Goal: Task Accomplishment & Management: Complete application form

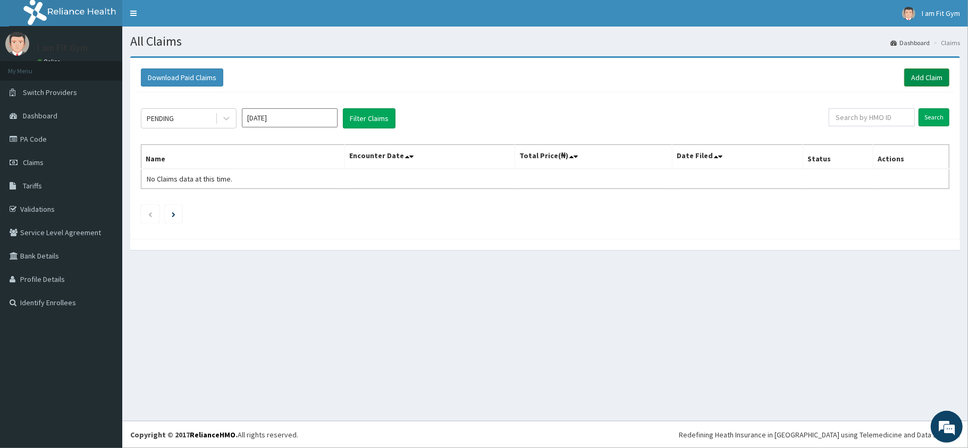
click at [929, 77] on link "Add Claim" at bounding box center [926, 78] width 45 height 18
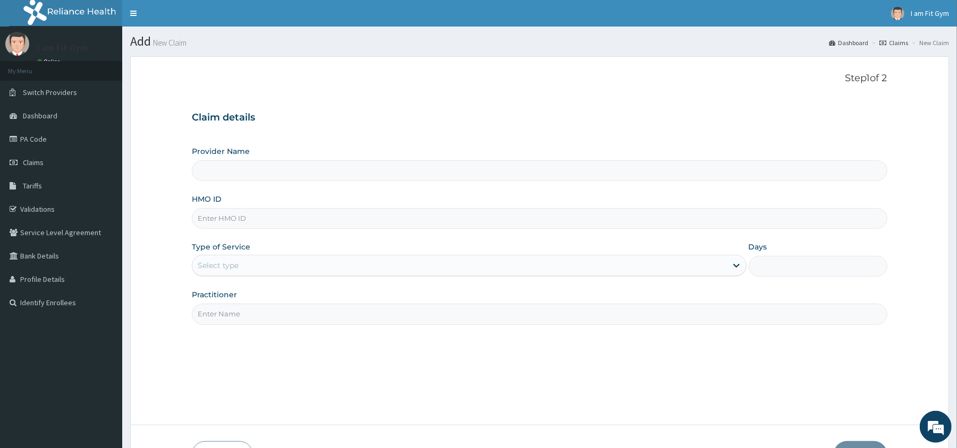
type input "I am Fit Gym - Ajah"
type input "1"
click at [260, 321] on input "Practitioner" at bounding box center [539, 314] width 695 height 21
type input "razzie"
click at [249, 216] on input "HMO ID" at bounding box center [539, 218] width 695 height 21
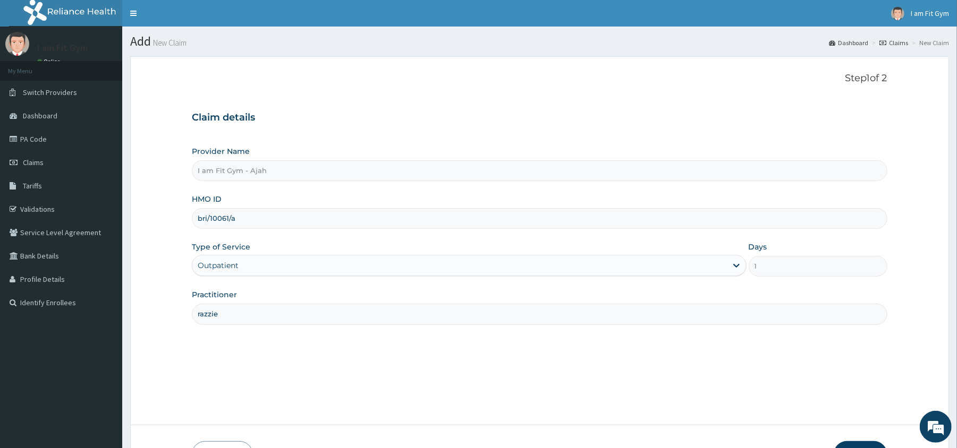
type input "bri/10061/a"
click at [851, 443] on button "Next" at bounding box center [861, 456] width 54 height 28
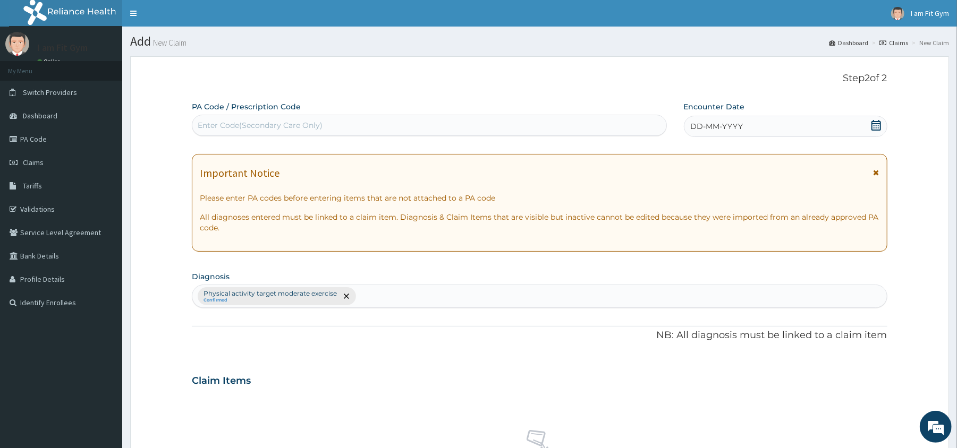
click at [784, 126] on div "DD-MM-YYYY" at bounding box center [786, 126] width 204 height 21
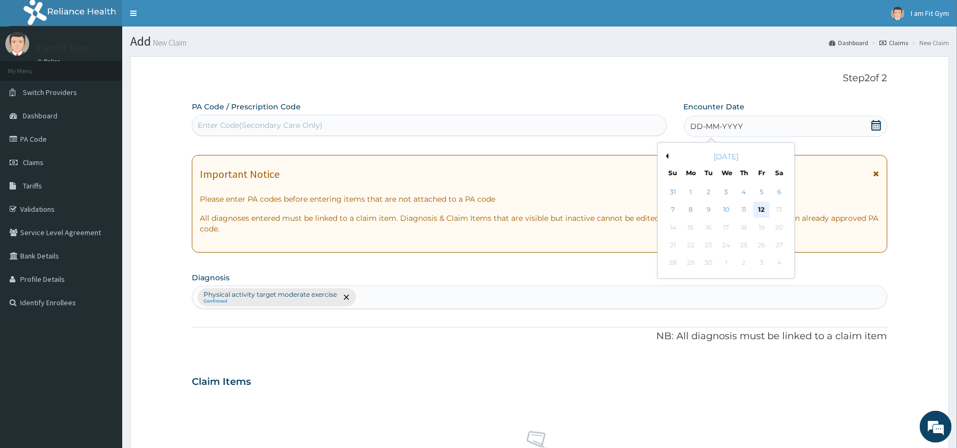
click at [766, 211] on div "12" at bounding box center [762, 210] width 16 height 16
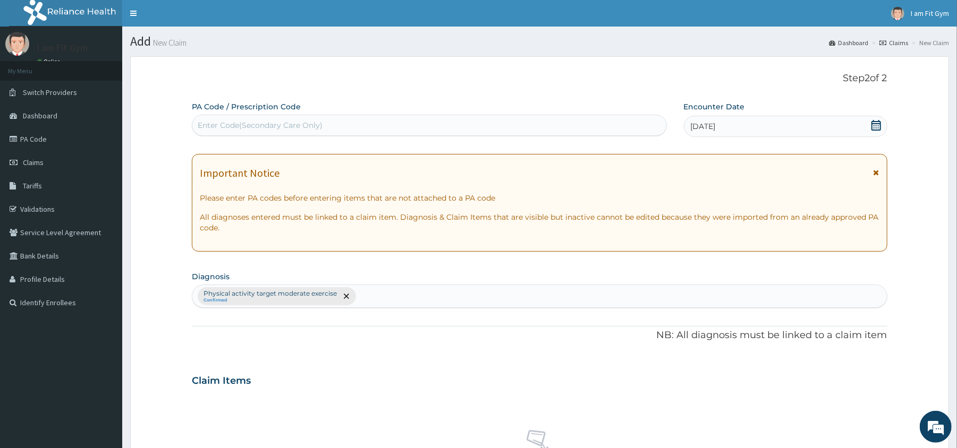
click at [583, 129] on div "Enter Code(Secondary Care Only)" at bounding box center [428, 125] width 473 height 17
type input "PA/95A1D8"
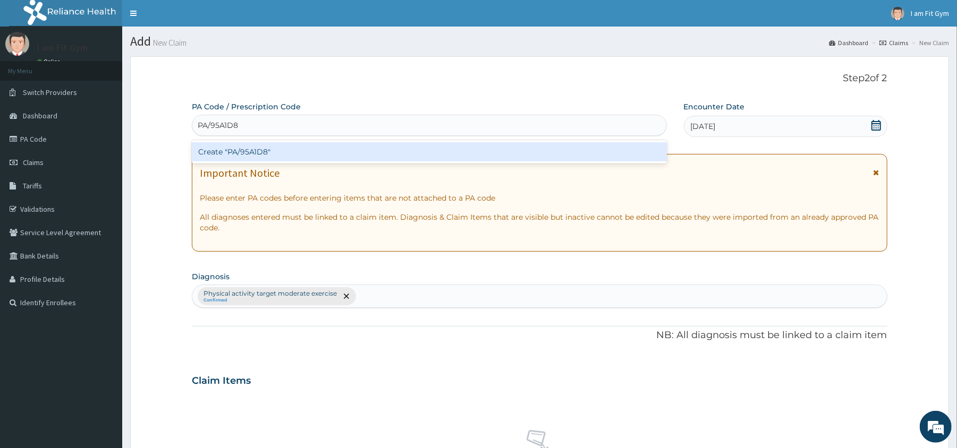
click at [556, 154] on div "Create "PA/95A1D8"" at bounding box center [429, 151] width 475 height 19
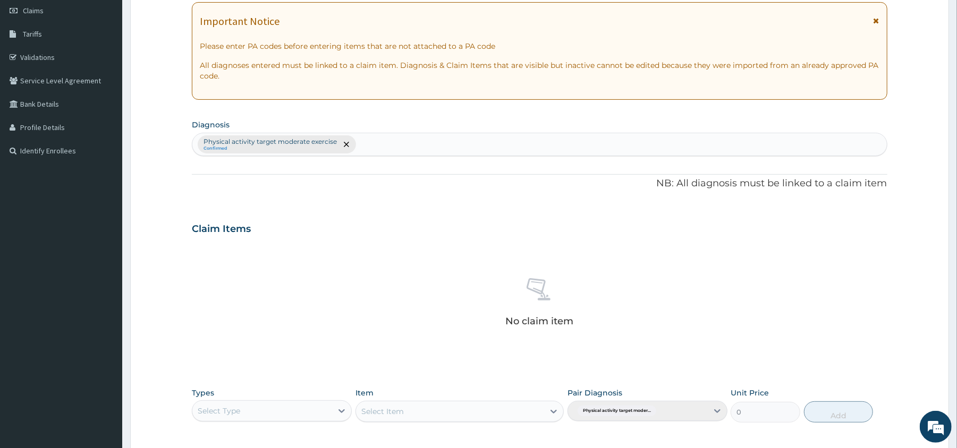
scroll to position [259, 0]
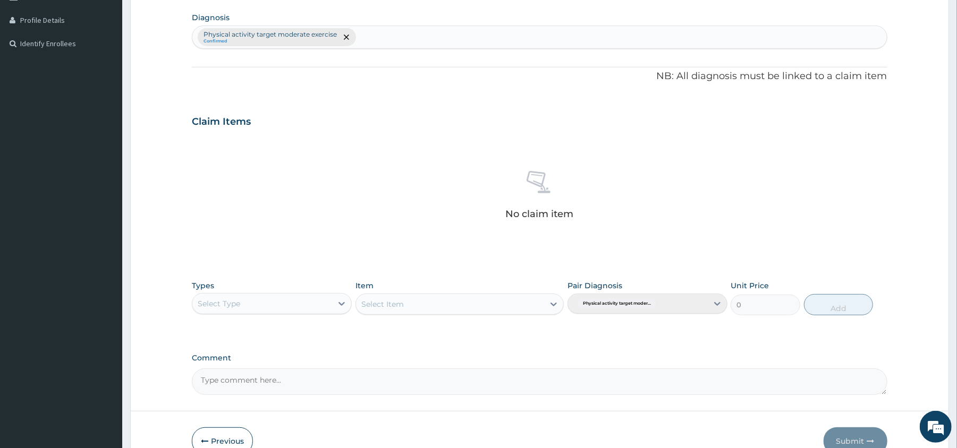
click at [295, 307] on div "Select Type" at bounding box center [262, 303] width 140 height 17
type input "gy"
click at [293, 330] on div "Gym" at bounding box center [272, 330] width 160 height 19
click at [390, 296] on div "Select Item" at bounding box center [450, 304] width 188 height 17
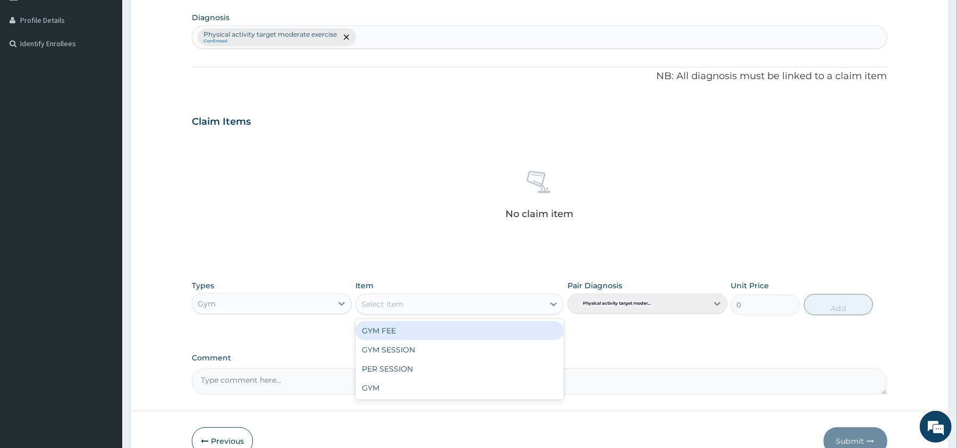
click at [393, 338] on div "GYM FEE" at bounding box center [460, 330] width 208 height 19
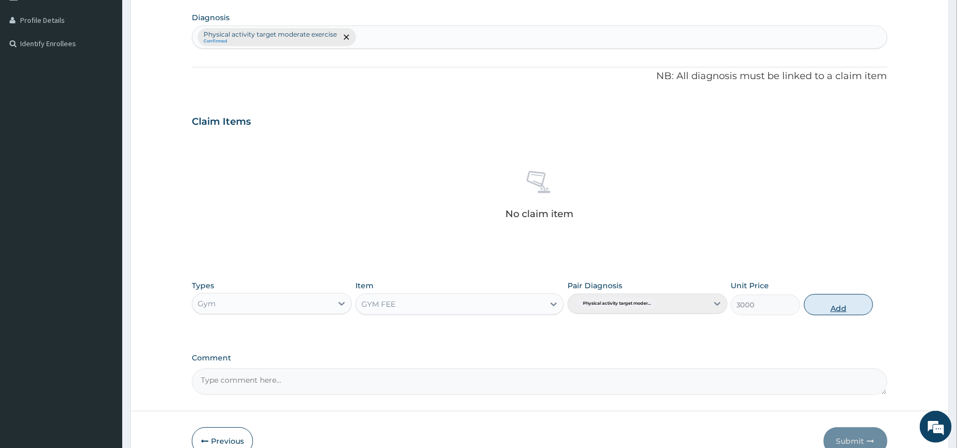
click at [857, 312] on button "Add" at bounding box center [839, 304] width 70 height 21
type input "0"
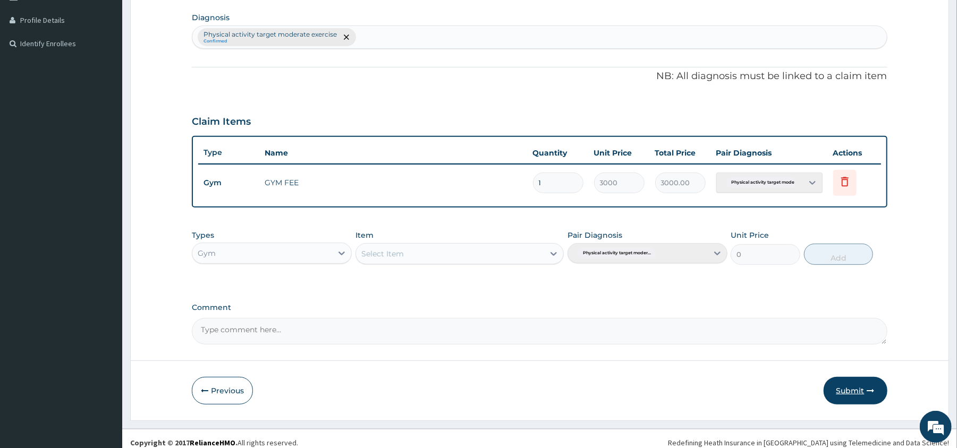
click at [864, 391] on button "Submit" at bounding box center [856, 391] width 64 height 28
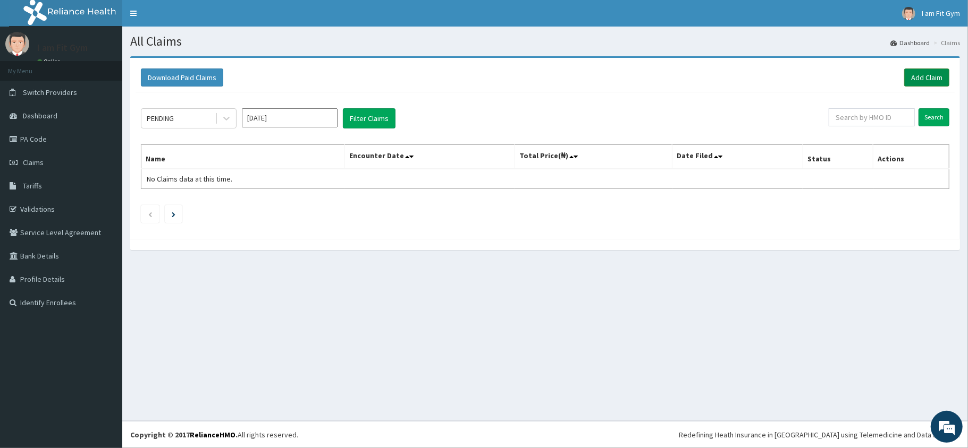
click at [918, 75] on link "Add Claim" at bounding box center [926, 78] width 45 height 18
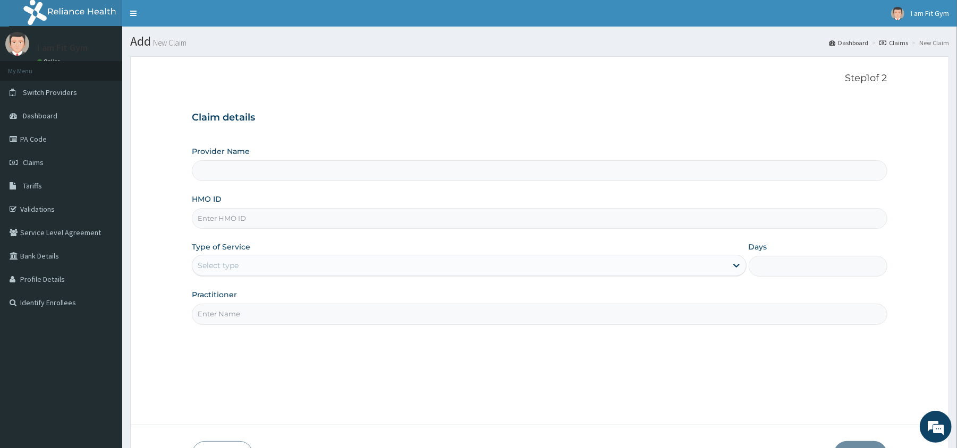
type input "I am Fit Gym - Ajah"
type input "1"
click at [228, 219] on input "HMO ID" at bounding box center [539, 218] width 695 height 21
click at [215, 317] on input "Practitioner" at bounding box center [539, 314] width 695 height 21
type input "razzie"
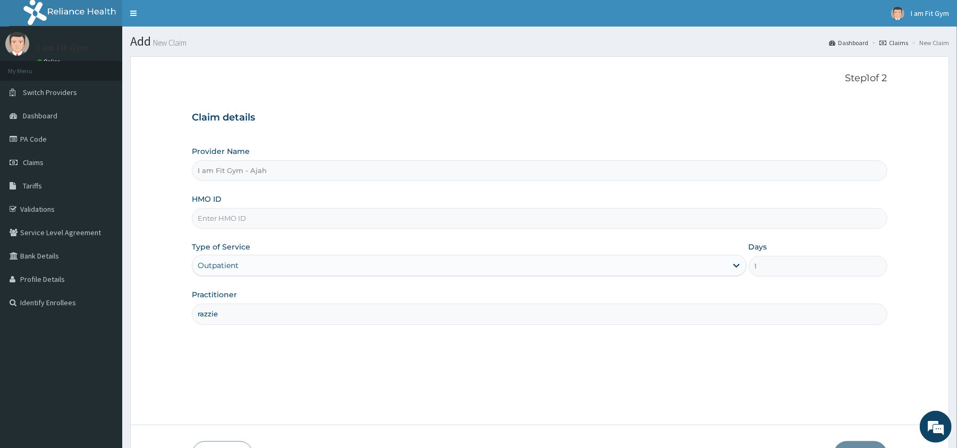
click at [234, 222] on input "HMO ID" at bounding box center [539, 218] width 695 height 21
type input "RPI/10024/a"
click at [207, 319] on input "razzie" at bounding box center [539, 314] width 695 height 21
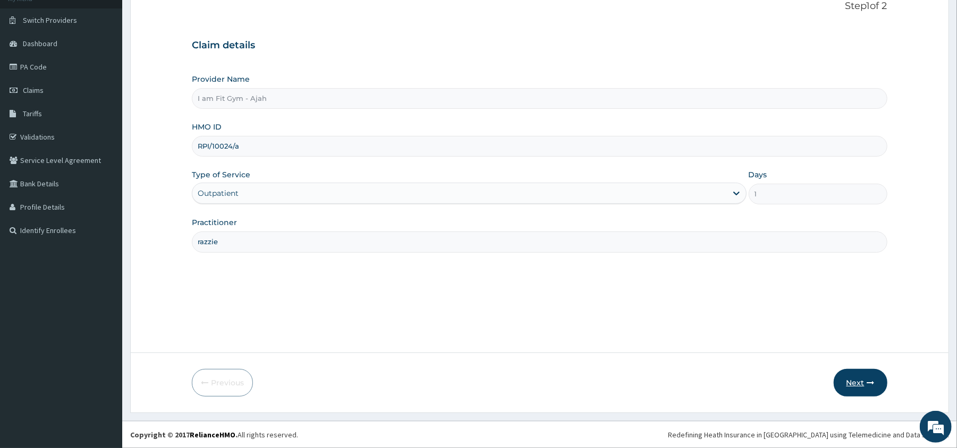
click at [859, 377] on button "Next" at bounding box center [861, 383] width 54 height 28
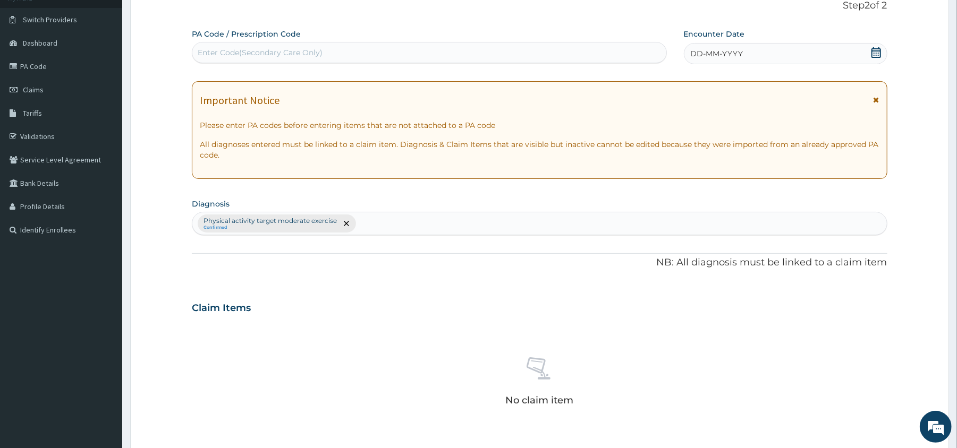
click at [711, 47] on div "DD-MM-YYYY" at bounding box center [786, 53] width 204 height 21
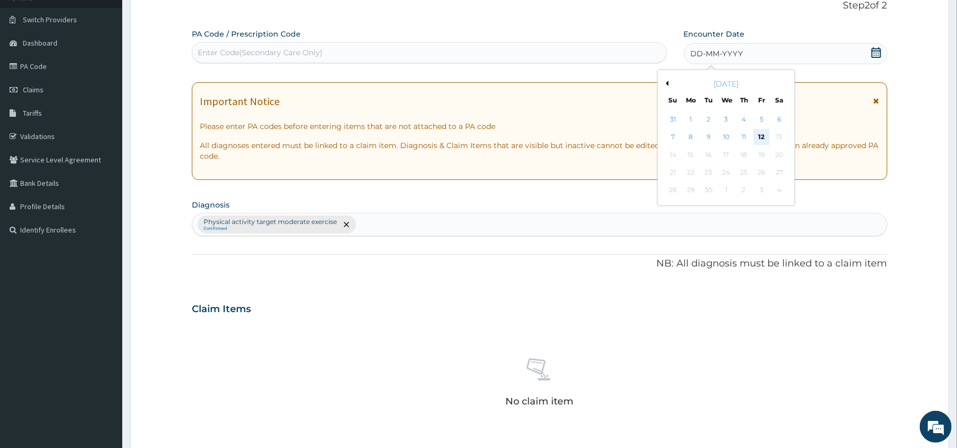
click at [760, 135] on div "12" at bounding box center [762, 138] width 16 height 16
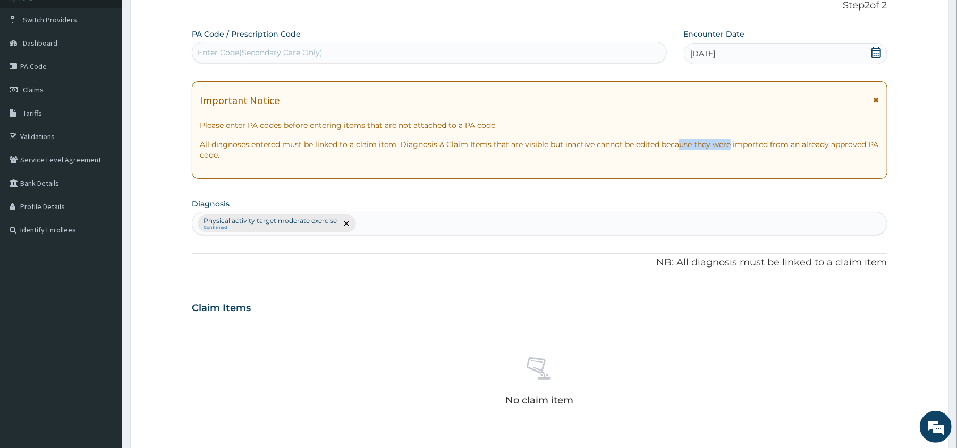
click at [676, 136] on div "Important Notice Please enter PA codes before entering items that are not attac…" at bounding box center [539, 130] width 695 height 98
click at [259, 49] on div "Enter Code(Secondary Care Only)" at bounding box center [260, 52] width 125 height 11
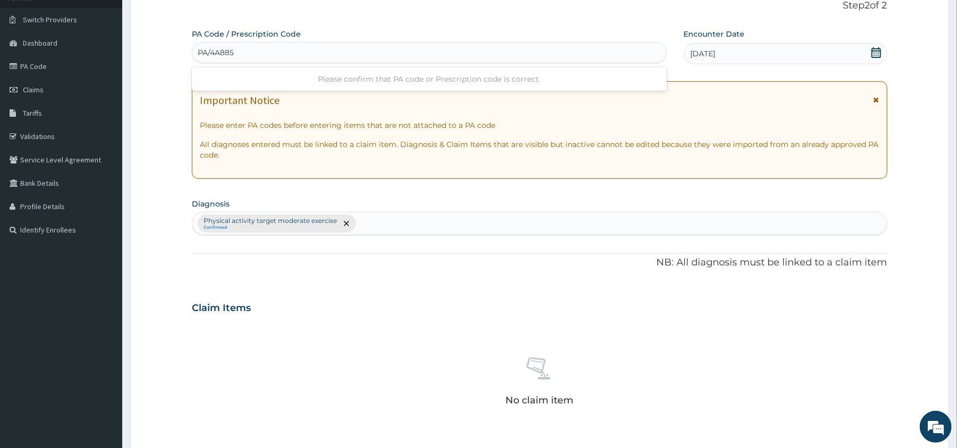
type input "PA/4A8856"
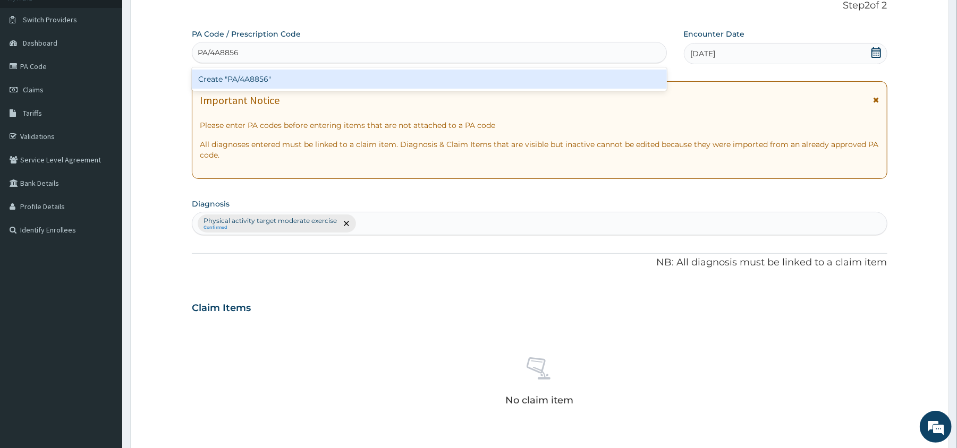
click at [246, 78] on div "Create "PA/4A8856"" at bounding box center [429, 79] width 475 height 19
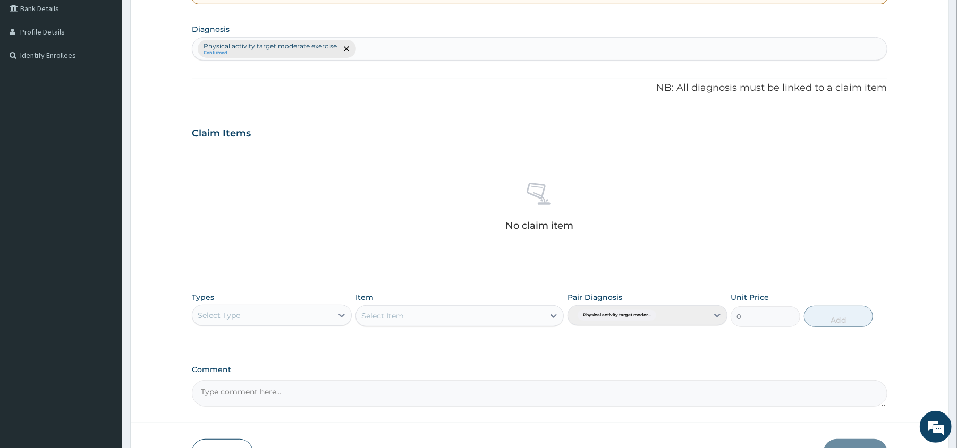
scroll to position [249, 0]
click at [251, 314] on div "Select Type" at bounding box center [262, 314] width 140 height 17
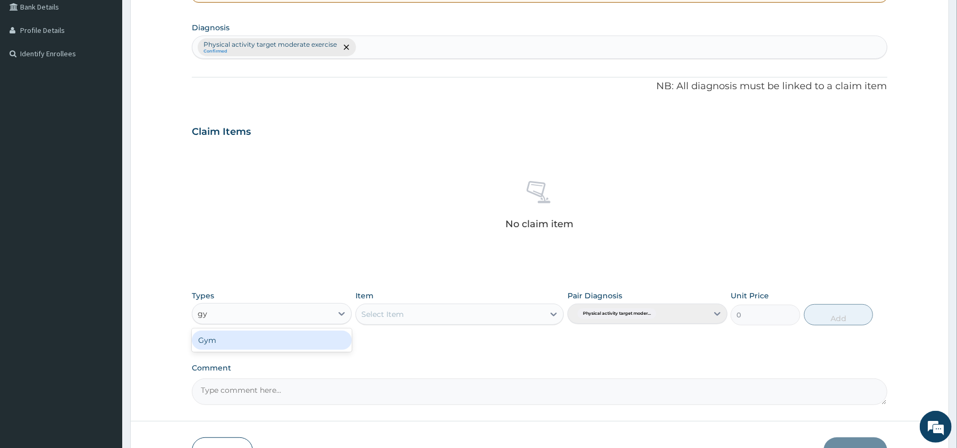
type input "gym"
click at [228, 341] on div "Gym" at bounding box center [272, 340] width 160 height 19
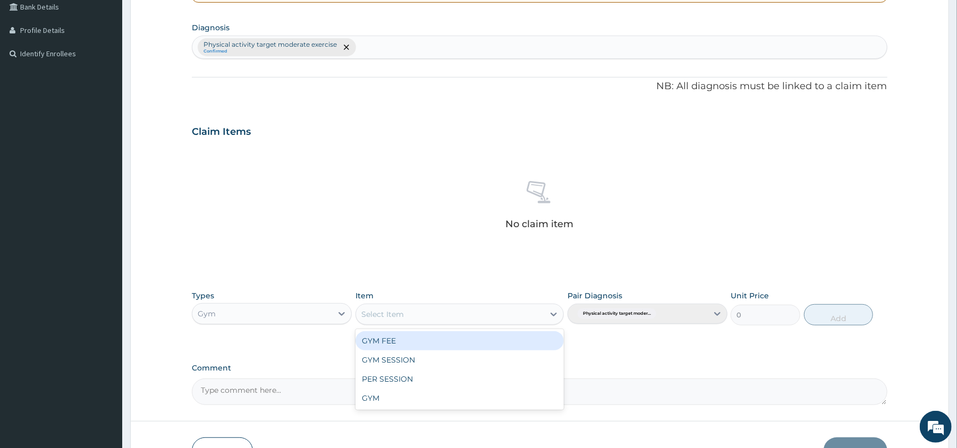
click at [438, 315] on div "Select Item" at bounding box center [450, 314] width 188 height 17
click at [395, 341] on div "GYM FEE" at bounding box center [460, 341] width 208 height 19
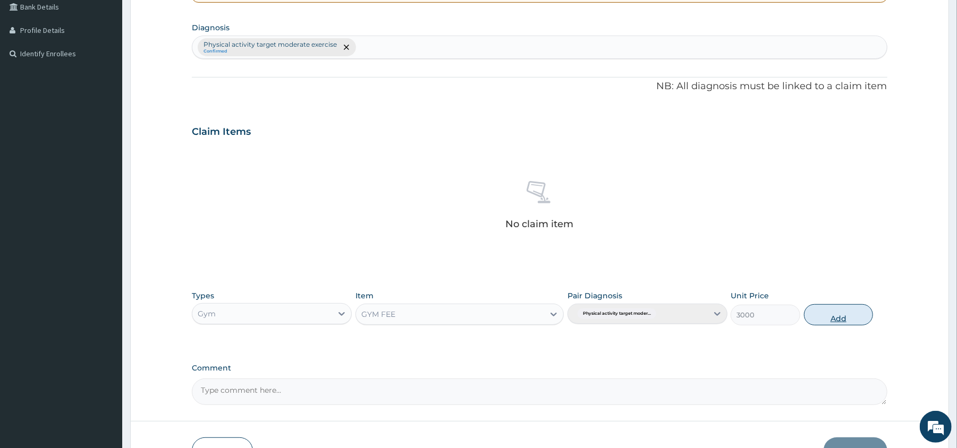
click at [833, 315] on button "Add" at bounding box center [839, 314] width 70 height 21
type input "0"
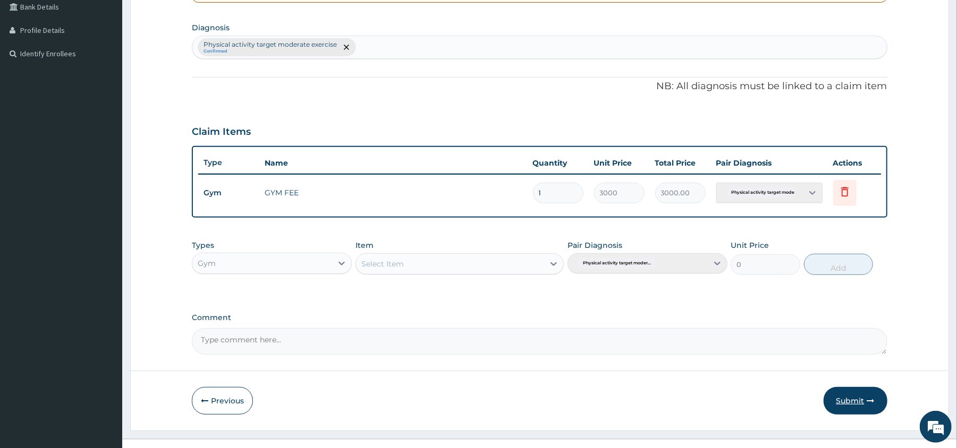
click at [848, 399] on button "Submit" at bounding box center [856, 401] width 64 height 28
